Goal: Transaction & Acquisition: Purchase product/service

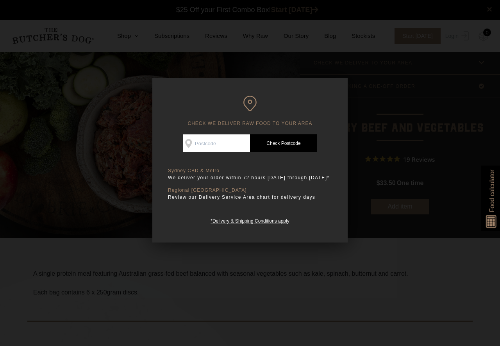
scroll to position [0, 0]
click at [209, 143] on input "Check Availability At" at bounding box center [216, 143] width 67 height 18
type input "3059"
click at [285, 143] on link "Check Postcode" at bounding box center [283, 143] width 67 height 18
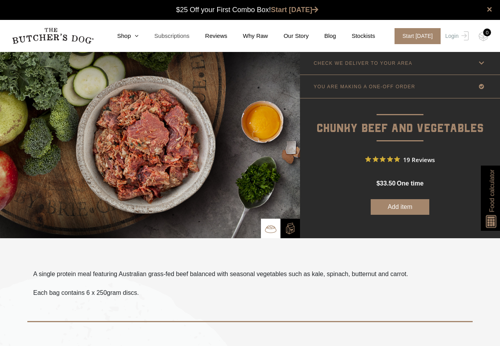
click at [139, 33] on link "Subscriptions" at bounding box center [164, 36] width 51 height 9
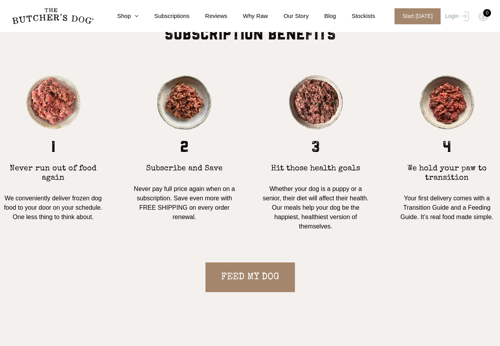
scroll to position [619, 0]
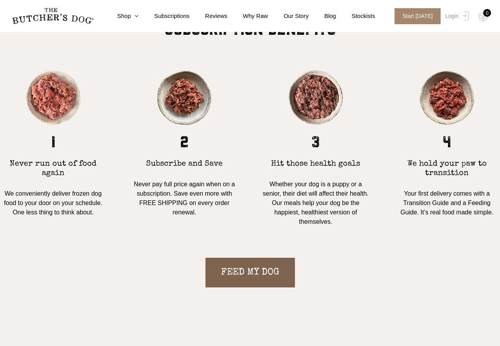
click at [251, 271] on link "FEED MY DOG" at bounding box center [249, 273] width 89 height 30
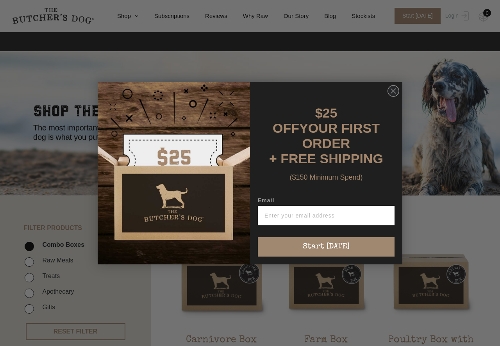
scroll to position [155, 0]
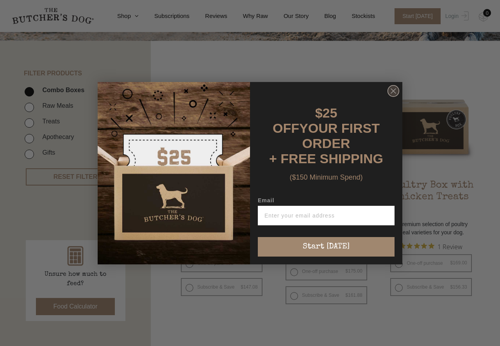
click at [391, 93] on icon "Close dialog" at bounding box center [393, 91] width 5 height 5
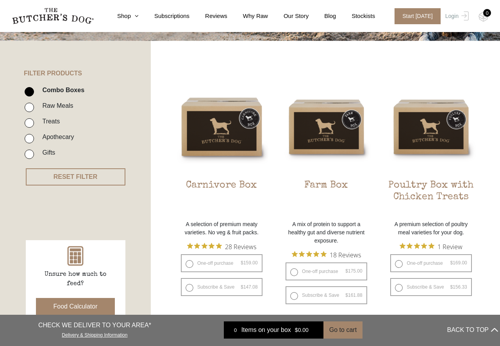
click at [30, 107] on input "Raw Meals" at bounding box center [29, 107] width 9 height 9
checkbox input "true"
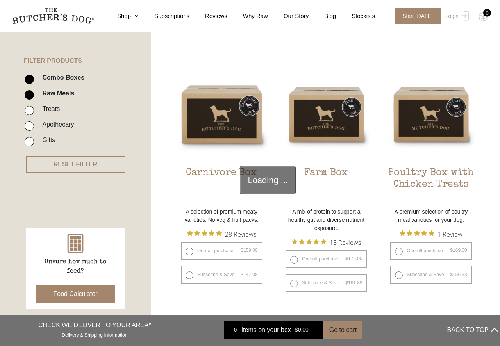
scroll to position [175, 0]
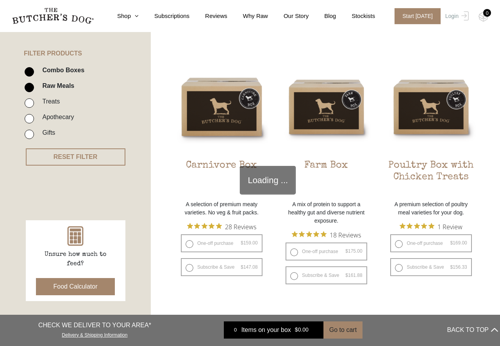
click at [32, 89] on input "Raw Meals" at bounding box center [29, 87] width 9 height 9
checkbox input "false"
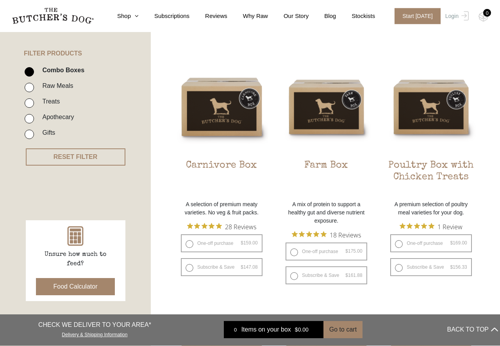
click at [26, 69] on input "Combo Boxes" at bounding box center [29, 71] width 9 height 9
checkbox input "false"
click at [27, 86] on input "Raw Meals" at bounding box center [29, 87] width 9 height 9
checkbox input "true"
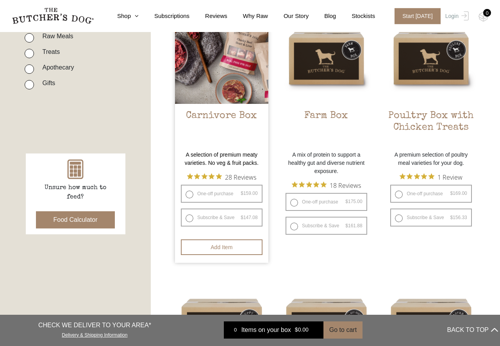
scroll to position [228, 0]
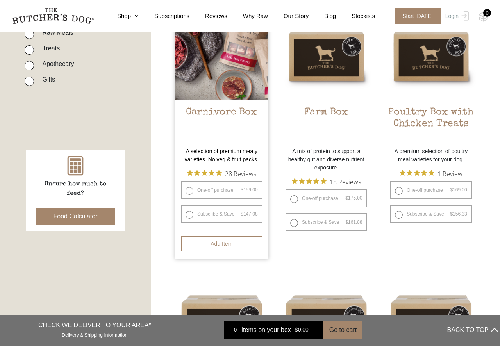
click at [220, 88] on img at bounding box center [221, 53] width 93 height 93
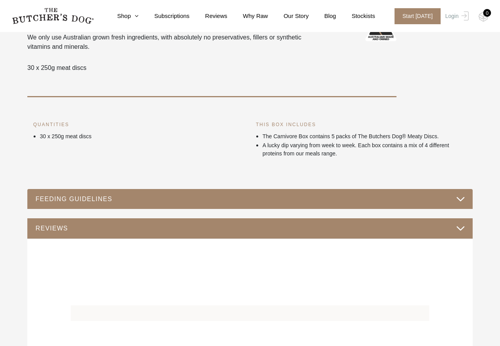
scroll to position [52, 0]
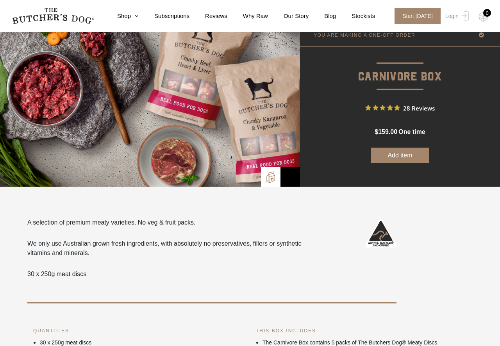
click at [401, 155] on button "Add item" at bounding box center [400, 156] width 59 height 16
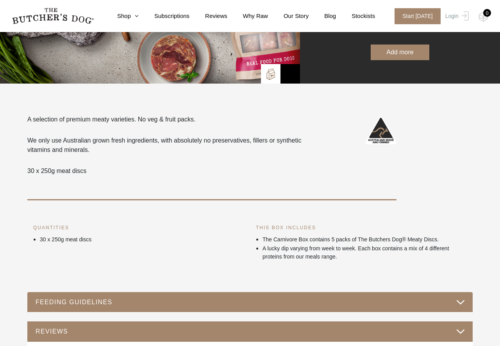
scroll to position [0, 0]
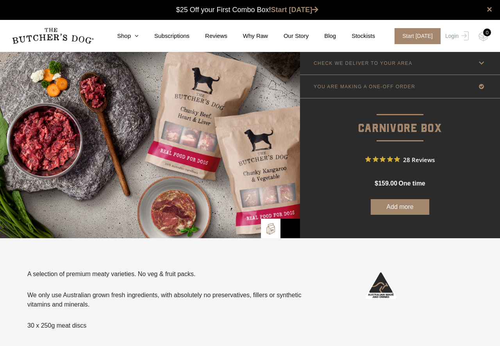
click at [379, 86] on p "YOU ARE MAKING A ONE-OFF ORDER" at bounding box center [365, 86] width 102 height 5
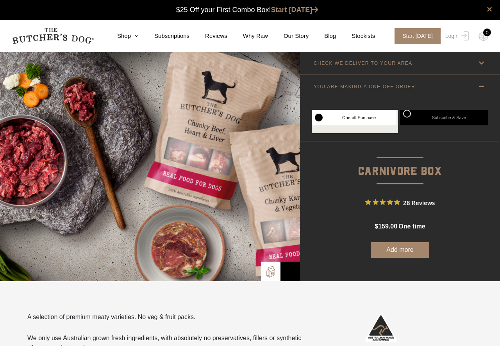
click at [330, 118] on label "One-off Purchase" at bounding box center [354, 118] width 85 height 16
click at [404, 250] on button "Add more" at bounding box center [400, 250] width 59 height 16
click at [483, 63] on icon at bounding box center [481, 63] width 10 height 10
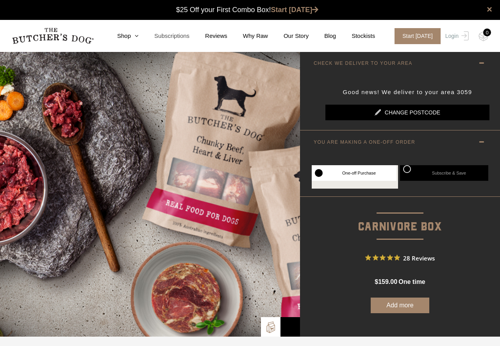
click at [139, 32] on link "Subscriptions" at bounding box center [164, 36] width 51 height 9
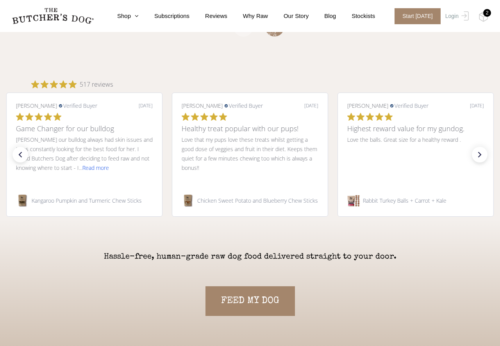
scroll to position [1289, 0]
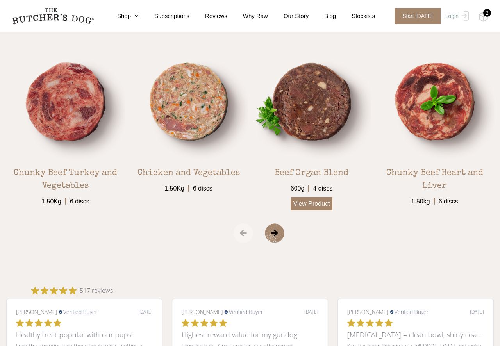
click at [305, 203] on link "View Product" at bounding box center [312, 203] width 42 height 13
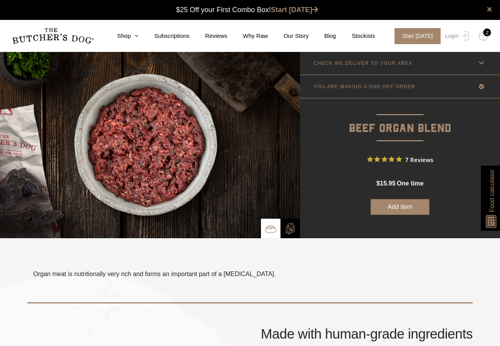
click at [401, 205] on button "Add item" at bounding box center [400, 207] width 59 height 16
click at [487, 30] on div "2" at bounding box center [487, 33] width 8 height 8
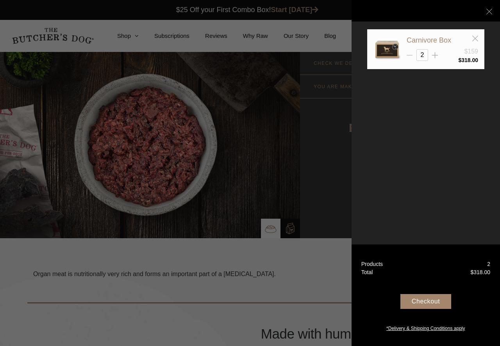
click at [408, 53] on icon at bounding box center [410, 55] width 6 height 6
type input "1"
click at [491, 11] on icon at bounding box center [489, 12] width 6 height 6
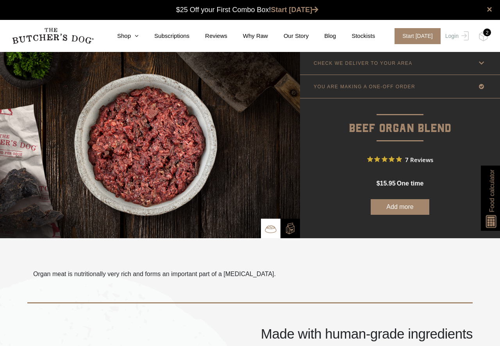
click at [488, 31] on div "2" at bounding box center [487, 33] width 8 height 8
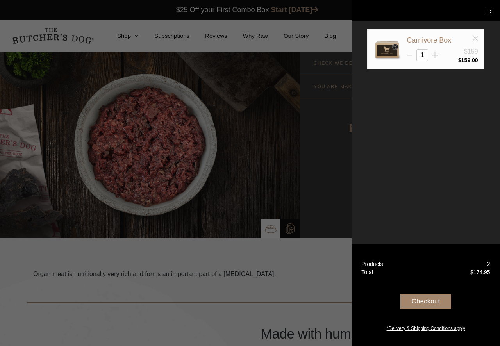
click at [476, 37] on line at bounding box center [474, 38] width 5 height 5
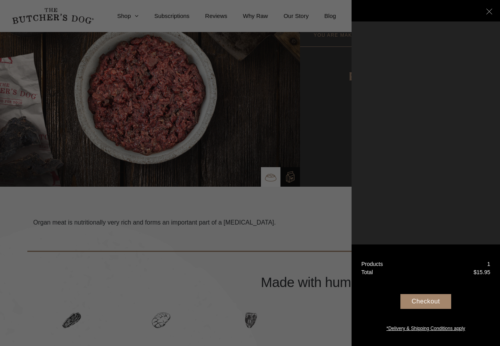
scroll to position [103, 0]
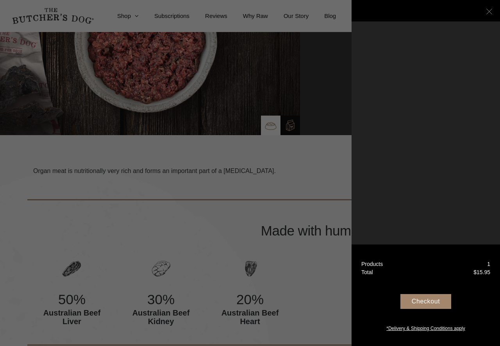
click at [488, 10] on icon at bounding box center [489, 12] width 6 height 6
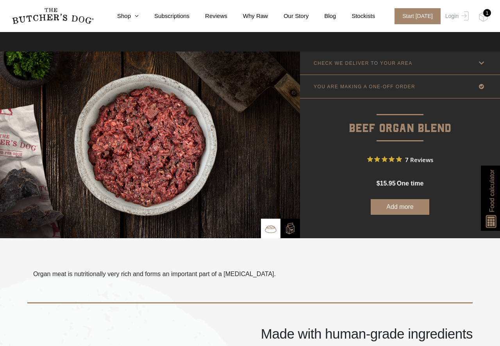
scroll to position [103, 0]
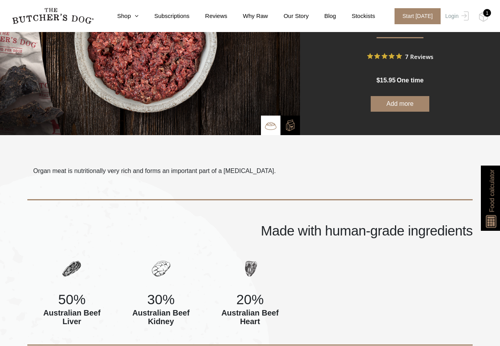
click at [487, 13] on div "1" at bounding box center [487, 13] width 8 height 8
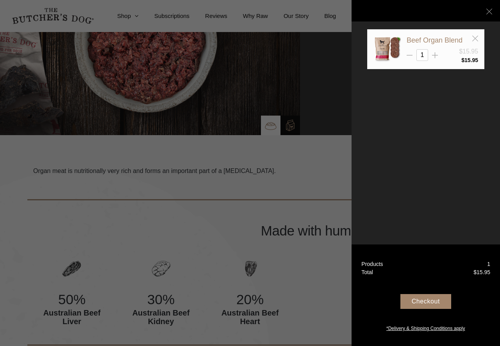
click at [433, 301] on div "Checkout" at bounding box center [425, 301] width 51 height 15
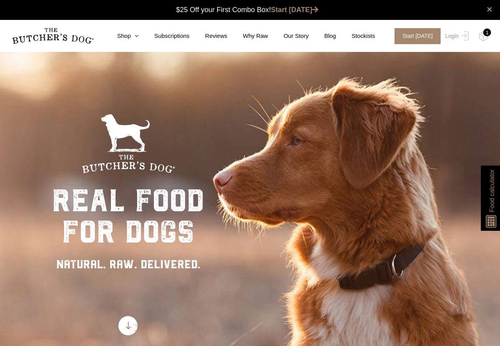
scroll to position [0, 0]
